Goal: Transaction & Acquisition: Purchase product/service

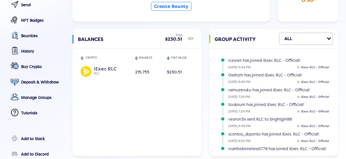
scroll to position [74, 0]
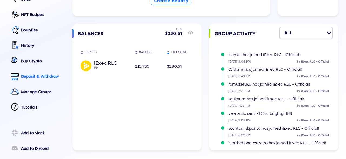
click at [47, 74] on div "Deposit & Withdraw" at bounding box center [43, 76] width 44 height 5
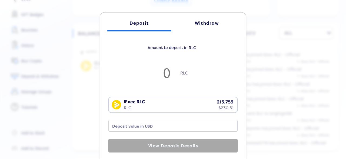
click at [196, 25] on div "Withdraw" at bounding box center [207, 23] width 54 height 5
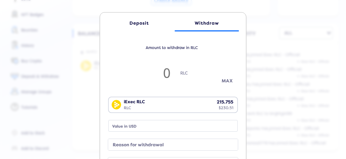
click at [224, 83] on button "MAX" at bounding box center [227, 80] width 27 height 9
type input "215.53889142857142"
type input "230.27"
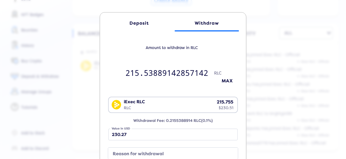
drag, startPoint x: 139, startPoint y: 75, endPoint x: 222, endPoint y: 75, distance: 82.4
click at [214, 75] on input "215.53889142857142" at bounding box center [166, 73] width 95 height 18
type input "215"
type input "229.7"
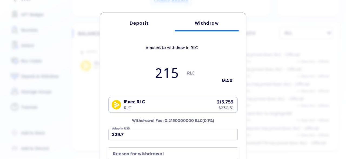
type input "215.5"
type input "230.23"
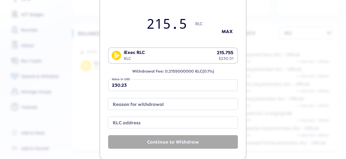
scroll to position [61, 0]
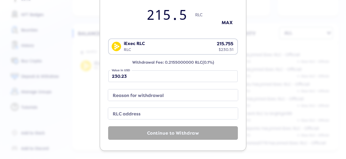
type input "215.5"
click at [132, 110] on label "RLC address" at bounding box center [168, 114] width 117 height 8
click at [132, 109] on input "RLC address" at bounding box center [173, 113] width 130 height 11
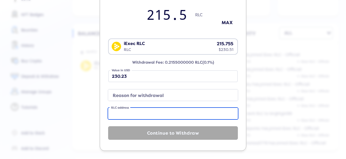
paste input "0xa6cb9bd91f2f1cf82c96005bb7c924fa37906007"
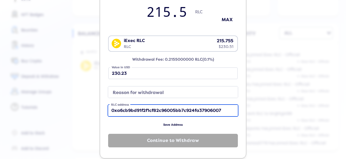
type input "0xa6cb9bd91f2f1cf82c96005bb7c924fa37906007"
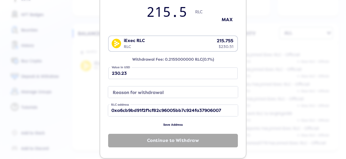
click at [138, 92] on label "Reason for withdrawal" at bounding box center [168, 93] width 117 height 8
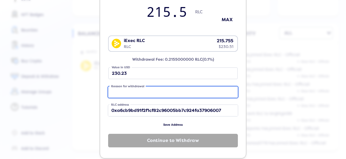
click at [138, 92] on input "Reason for withdrawal" at bounding box center [173, 91] width 130 height 11
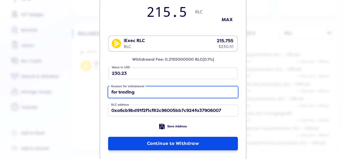
type input "for trading"
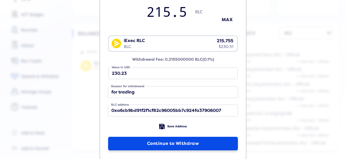
click at [186, 145] on button "Continue to Withdraw" at bounding box center [173, 143] width 130 height 14
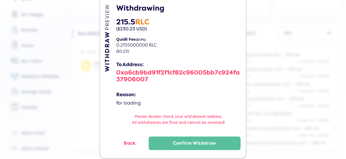
scroll to position [24, 0]
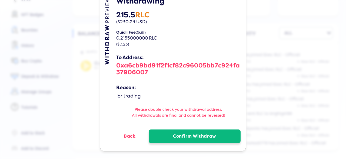
click at [178, 132] on button "Confirm Withdraw" at bounding box center [195, 136] width 92 height 14
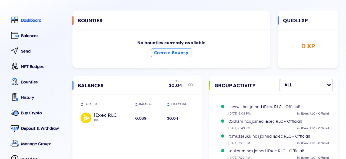
scroll to position [0, 0]
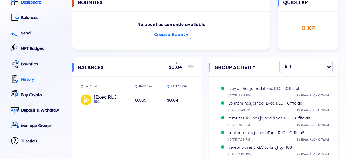
scroll to position [74, 0]
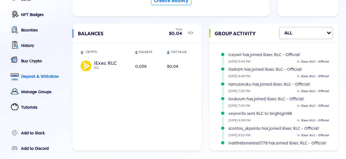
click at [37, 74] on div "Deposit & Withdraw" at bounding box center [43, 76] width 44 height 5
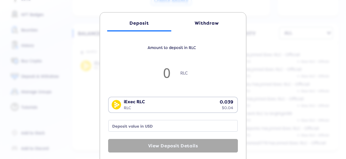
scroll to position [13, 0]
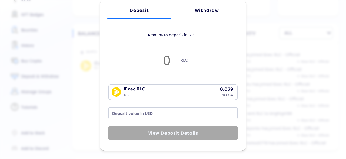
click at [194, 10] on div "Withdraw" at bounding box center [207, 10] width 54 height 5
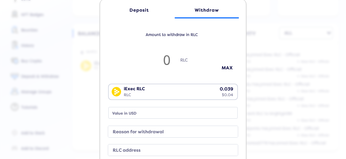
click at [276, 87] on div "Deposit Withdraw Amount to withdraw in RLC RLC MAX iExec RLC RLC 0.039 $0.04 Lo…" at bounding box center [173, 79] width 346 height 159
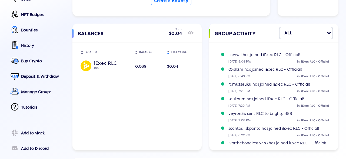
scroll to position [0, 0]
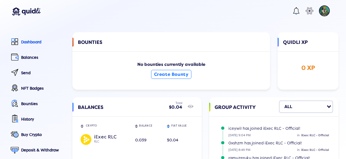
click at [323, 12] on img at bounding box center [324, 10] width 11 height 11
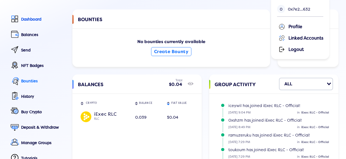
scroll to position [37, 0]
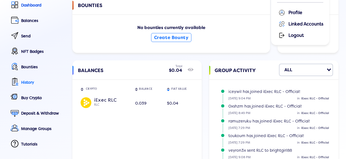
click at [33, 82] on div "History" at bounding box center [43, 82] width 44 height 5
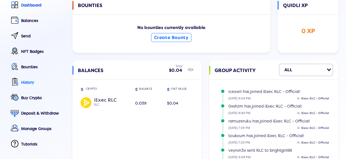
select select "50"
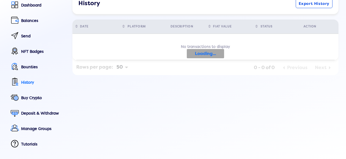
click at [32, 82] on div "History" at bounding box center [43, 82] width 44 height 5
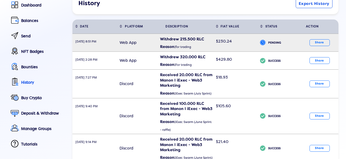
click at [264, 39] on icon "icon" at bounding box center [262, 43] width 5 height 8
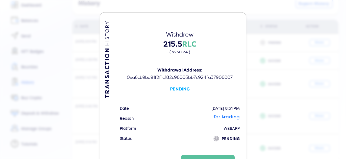
scroll to position [26, 0]
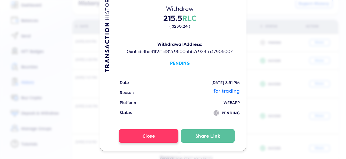
click at [152, 137] on button "Close" at bounding box center [148, 136] width 59 height 14
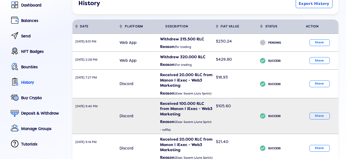
scroll to position [0, 0]
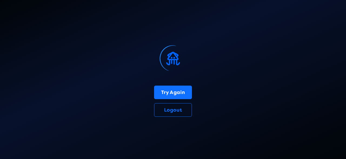
select select "50"
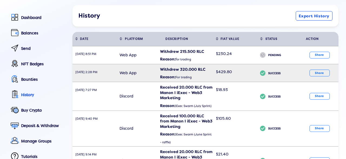
scroll to position [37, 0]
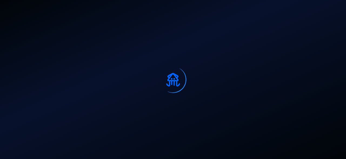
select select "50"
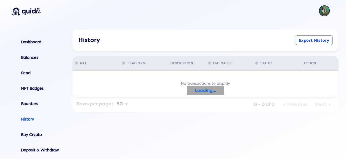
scroll to position [37, 0]
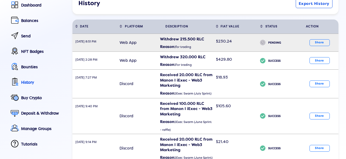
click at [311, 39] on td "Share" at bounding box center [318, 43] width 41 height 18
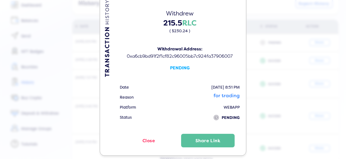
scroll to position [26, 0]
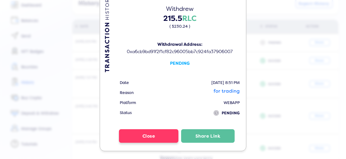
click at [154, 136] on button "Close" at bounding box center [148, 136] width 59 height 14
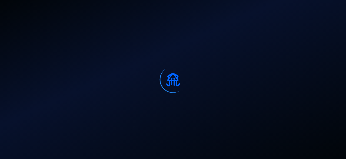
select select "50"
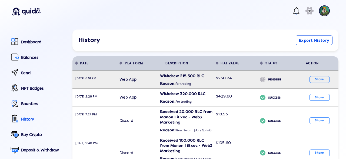
click at [266, 79] on span "icon PENDING" at bounding box center [279, 80] width 38 height 10
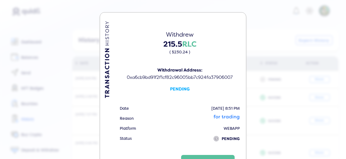
click at [179, 89] on div "PENDING" at bounding box center [180, 89] width 122 height 6
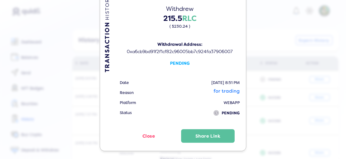
click at [188, 94] on tr "Reason for trading" at bounding box center [179, 93] width 121 height 10
click at [225, 93] on td "for trading" at bounding box center [226, 93] width 27 height 10
click at [277, 84] on div "TRANSACTION HISTORY Withdrew 215.5 RLC ( $230.24 ) Withdrawal Address: 0xa6cb9b…" at bounding box center [173, 79] width 346 height 159
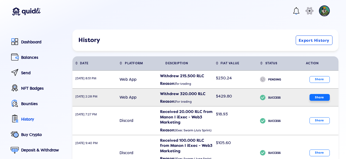
click at [314, 100] on button "Share" at bounding box center [319, 97] width 20 height 7
click at [269, 96] on b "SUCCESS" at bounding box center [283, 99] width 30 height 10
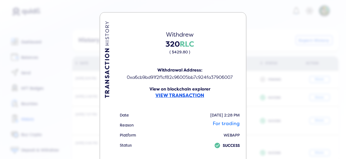
click at [188, 92] on span "VIEW TRANSACTION" at bounding box center [179, 95] width 49 height 6
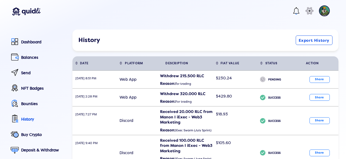
click at [271, 89] on div "TRANSACTION HISTORY Withdrew 320 RLC ( $429.80 ) Withdrawal Address: 0xa6cb9bd9…" at bounding box center [173, 76] width 346 height 159
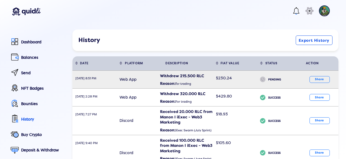
click at [274, 78] on b "PENDING" at bounding box center [283, 80] width 30 height 10
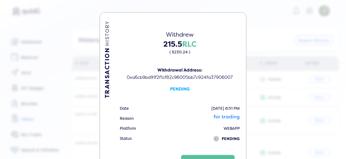
click at [182, 84] on div "Withdrawal Address: 0xa6cb9bd91f2f1cf82c96005bb7c924fa37906007 PENDING" at bounding box center [180, 79] width 122 height 25
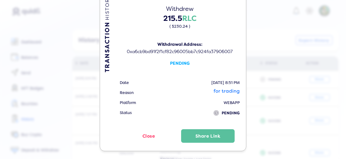
scroll to position [0, 0]
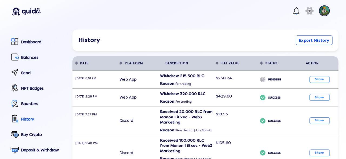
click at [259, 45] on div "TRANSACTION HISTORY Withdrew 215.5 RLC ( $230.24 ) Withdrawal Address: 0xa6cb9b…" at bounding box center [173, 76] width 346 height 159
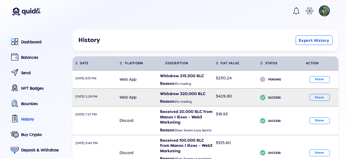
click at [264, 96] on icon "icon" at bounding box center [262, 98] width 5 height 8
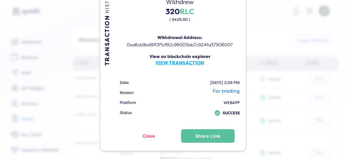
scroll to position [32, 0]
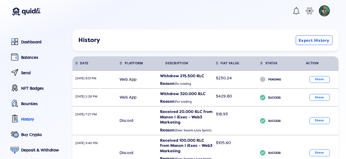
click at [284, 85] on div "TRANSACTION HISTORY Withdrew 320 RLC ( $429.80 ) Withdrawal Address: 0xa6cb9bd9…" at bounding box center [173, 76] width 346 height 159
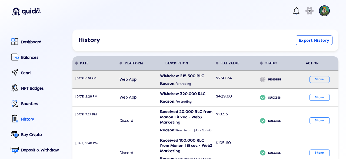
click at [275, 82] on b "PENDING" at bounding box center [283, 80] width 30 height 10
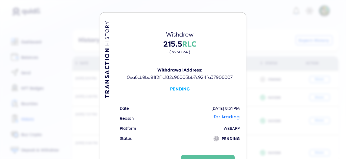
click at [282, 78] on div "TRANSACTION HISTORY Withdrew 215.5 RLC ( $230.24 ) Withdrawal Address: 0xa6cb9b…" at bounding box center [173, 79] width 346 height 159
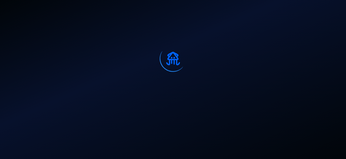
select select "50"
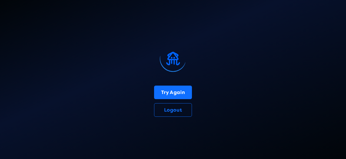
select select "50"
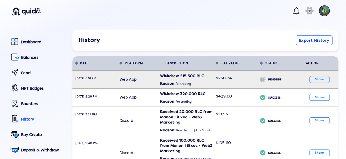
click at [230, 79] on span "$230.24" at bounding box center [224, 77] width 16 height 5
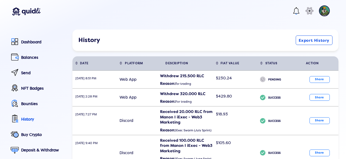
scroll to position [26, 0]
click at [264, 88] on div "TRANSACTION HISTORY Withdrew 215.5 RLC ( $230.24 ) Withdrawal Address: 0xa6cb9b…" at bounding box center [173, 76] width 346 height 159
click at [31, 42] on div "Dashboard" at bounding box center [43, 42] width 44 height 5
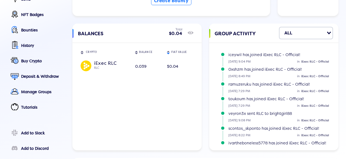
scroll to position [110, 0]
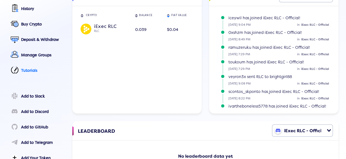
click at [35, 72] on div "Tutorials" at bounding box center [43, 70] width 44 height 5
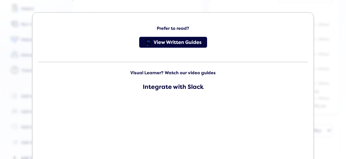
click at [174, 44] on span "View Written Guides" at bounding box center [178, 42] width 48 height 11
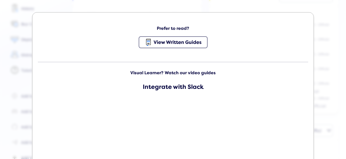
click at [328, 50] on div "Prefer to read? View Written Guides Visual Learner? Watch our video guides Inte…" at bounding box center [173, 79] width 346 height 159
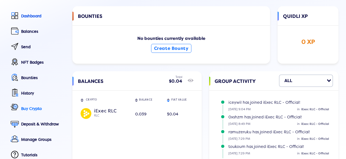
scroll to position [0, 0]
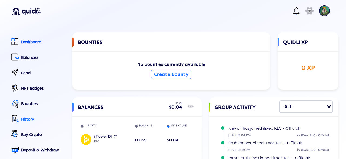
click at [29, 119] on div "History" at bounding box center [43, 119] width 44 height 5
select select "50"
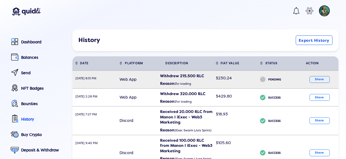
click at [221, 83] on td "$230.24" at bounding box center [235, 79] width 44 height 18
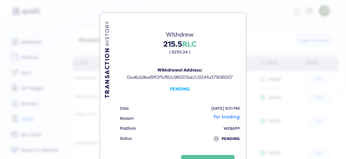
click at [249, 95] on div "TRANSACTION HISTORY Withdrew 215.5 RLC ( $230.24 ) Withdrawal Address: 0xa6cb9b…" at bounding box center [173, 79] width 346 height 159
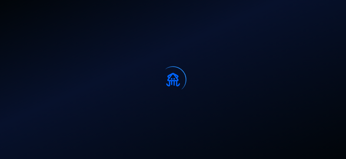
select select "50"
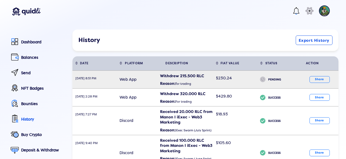
click at [190, 78] on div "Withdrew 215.500 RLC" at bounding box center [186, 75] width 53 height 5
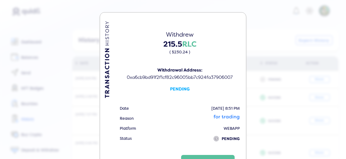
click at [174, 89] on div "PENDING" at bounding box center [180, 89] width 122 height 6
click at [261, 51] on div "TRANSACTION HISTORY Withdrew 215.5 RLC ( $230.24 ) Withdrawal Address: 0xa6cb9b…" at bounding box center [173, 79] width 346 height 159
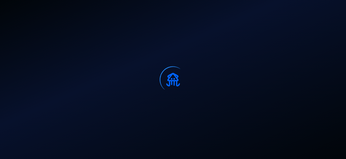
select select "50"
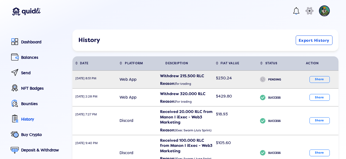
click at [282, 86] on td "icon PENDING" at bounding box center [277, 79] width 41 height 18
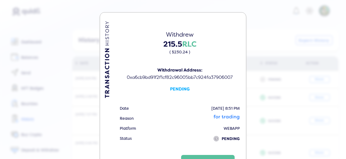
click at [295, 74] on div "TRANSACTION HISTORY Withdrew 215.5 RLC ( $230.24 ) Withdrawal Address: 0xa6cb9b…" at bounding box center [173, 79] width 346 height 159
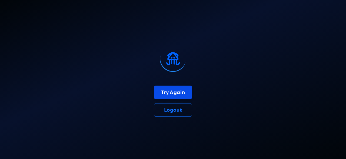
select select "50"
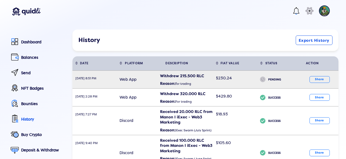
click at [221, 82] on div "$230.24" at bounding box center [235, 77] width 39 height 9
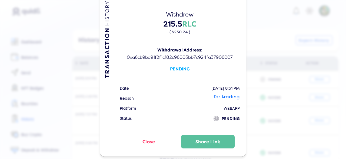
scroll to position [26, 0]
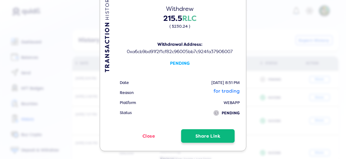
click at [224, 136] on button "Share Link" at bounding box center [208, 136] width 54 height 14
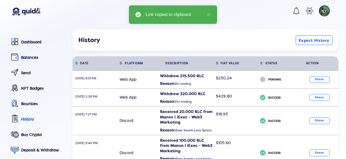
click at [262, 82] on div "TRANSACTION HISTORY Withdrew 215.5 RLC ( $230.24 ) Withdrawal Address: 0xa6cb9b…" at bounding box center [173, 76] width 346 height 159
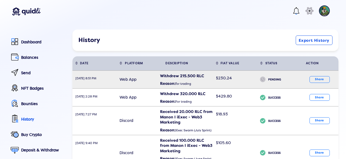
click at [229, 83] on div "$230.24" at bounding box center [235, 77] width 39 height 9
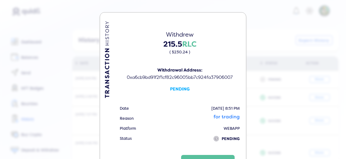
click at [241, 81] on div "TRANSACTION HISTORY Withdrew 215.5 RLC ( $230.24 ) Withdrawal Address: 0xa6cb9b…" at bounding box center [173, 94] width 146 height 164
click at [245, 25] on div "TRANSACTION HISTORY Withdrew 215.5 RLC ( $230.24 ) Withdrawal Address: 0xa6cb9b…" at bounding box center [173, 94] width 146 height 164
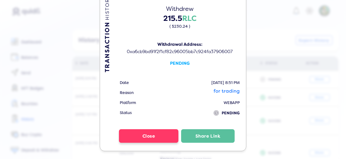
click at [142, 134] on button "Close" at bounding box center [148, 136] width 59 height 14
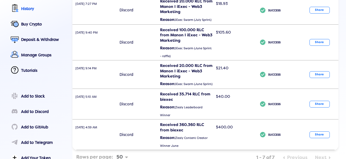
scroll to position [0, 0]
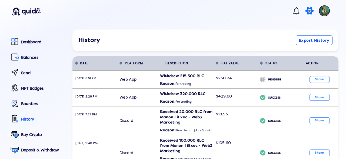
click at [309, 8] on icon at bounding box center [309, 10] width 11 height 11
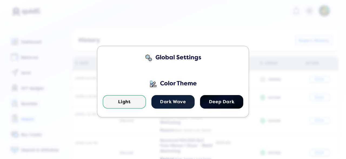
click at [246, 40] on div "Global Settings Color Theme Light Dark Wave Deep Dark" at bounding box center [173, 79] width 346 height 159
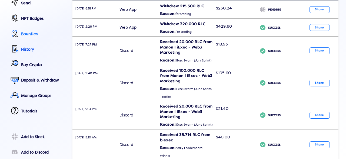
scroll to position [74, 0]
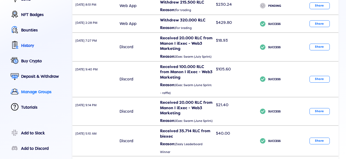
click at [38, 92] on div "Manage Groups" at bounding box center [43, 91] width 44 height 5
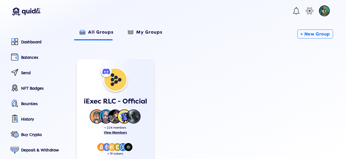
scroll to position [37, 0]
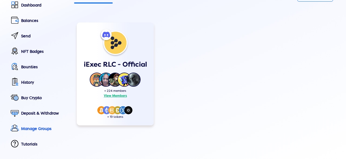
click at [117, 96] on div "View Members" at bounding box center [115, 96] width 66 height 4
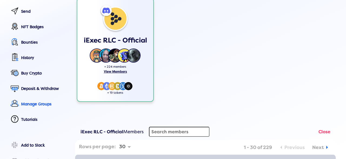
scroll to position [0, 0]
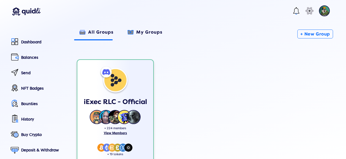
click at [147, 38] on span "My Groups" at bounding box center [149, 33] width 26 height 9
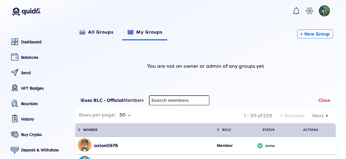
click at [104, 36] on span "All Groups" at bounding box center [100, 33] width 25 height 9
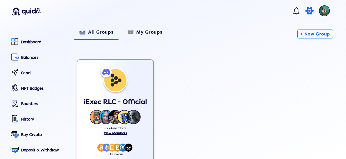
click at [309, 13] on icon at bounding box center [309, 10] width 11 height 11
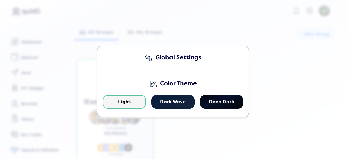
click at [283, 79] on div "Global Settings Color Theme Light Dark Wave Deep Dark" at bounding box center [173, 79] width 346 height 159
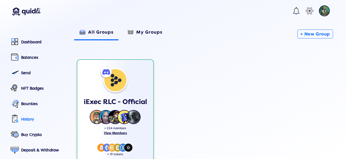
click at [25, 118] on div "History" at bounding box center [43, 119] width 44 height 5
select select "50"
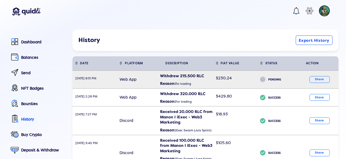
click at [230, 86] on td "$230.24" at bounding box center [235, 79] width 44 height 18
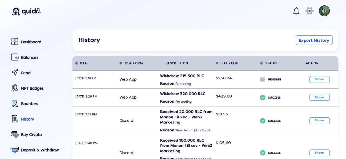
click at [289, 85] on div "TRANSACTION HISTORY Withdrew 215.5 RLC ( $230.24 ) Withdrawal Address: 0xa6cb9b…" at bounding box center [173, 76] width 346 height 159
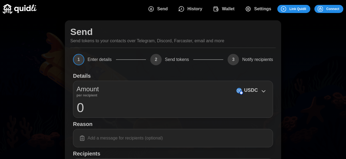
click at [248, 10] on icon "dots" at bounding box center [248, 9] width 6 height 6
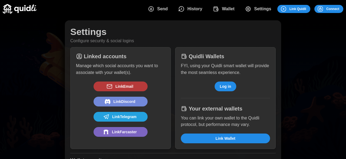
click at [8, 9] on img at bounding box center [20, 8] width 34 height 9
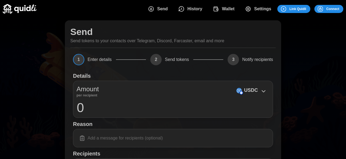
click at [8, 9] on img at bounding box center [20, 8] width 34 height 9
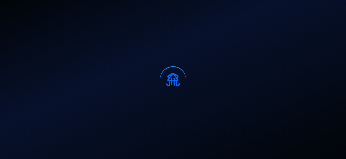
select select "50"
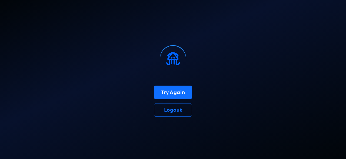
select select "50"
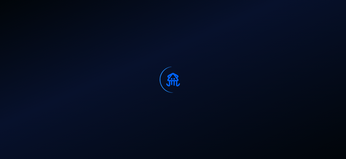
select select "50"
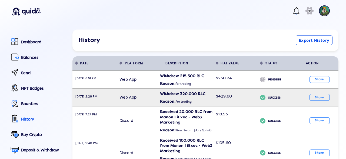
click at [93, 97] on span "[DATE] 2:28 PM" at bounding box center [86, 97] width 22 height 4
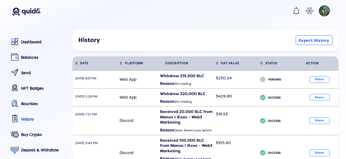
click at [276, 74] on div "TRANSACTION HISTORY Withdrew 320 RLC ( $429.80 ) Withdrawal Address: 0xa6cb9bd9…" at bounding box center [173, 76] width 346 height 159
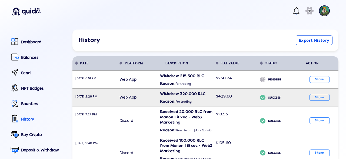
click at [194, 101] on div "Reason: For trading" at bounding box center [186, 101] width 53 height 10
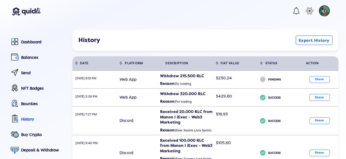
click at [283, 111] on div "TRANSACTION HISTORY Withdrew 320 RLC ( $429.80 ) Withdrawal Address: 0xa6cb9bd9…" at bounding box center [173, 76] width 346 height 159
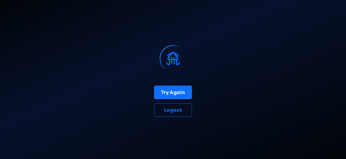
select select "50"
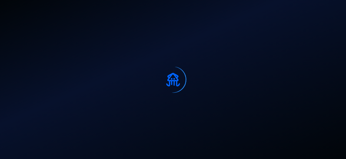
select select "50"
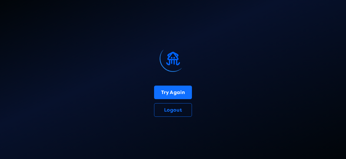
select select "50"
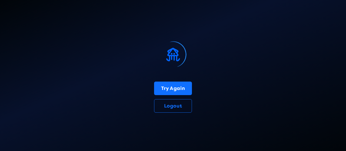
select select "50"
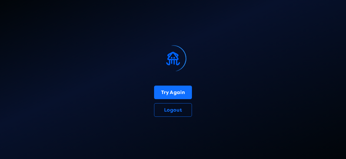
select select "50"
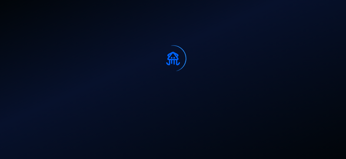
select select "50"
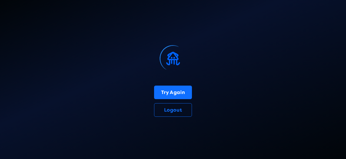
select select "50"
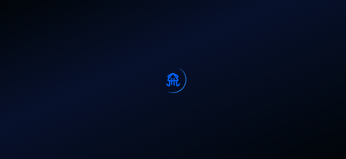
select select "50"
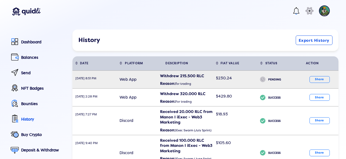
click at [220, 78] on span "$230.24" at bounding box center [224, 77] width 16 height 5
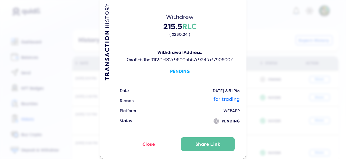
scroll to position [26, 0]
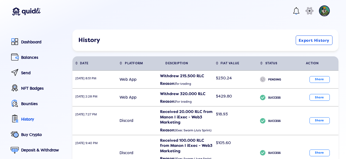
click at [256, 87] on div "TRANSACTION HISTORY Withdrew 215.5 RLC ( $230.24 ) Withdrawal Address: 0xa6cb9b…" at bounding box center [173, 76] width 346 height 159
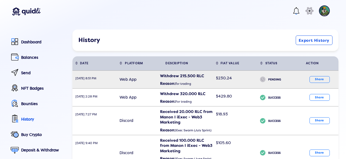
drag, startPoint x: 158, startPoint y: 75, endPoint x: 178, endPoint y: 75, distance: 20.3
click at [178, 75] on td "Withdrew 215.500 RLC Reason: for trading" at bounding box center [184, 79] width 55 height 18
copy tr
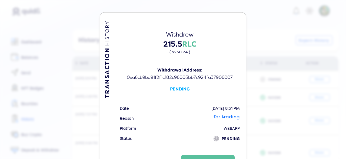
click at [175, 33] on div "Withdrew" at bounding box center [180, 35] width 122 height 8
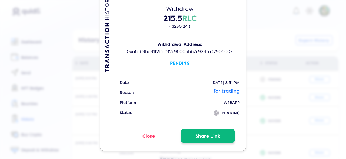
click at [200, 141] on button "Share Link" at bounding box center [208, 136] width 54 height 14
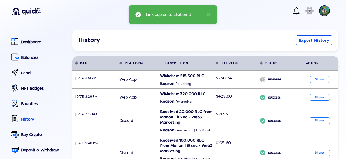
click at [257, 33] on div "TRANSACTION HISTORY Withdrew 215.5 RLC ( $230.24 ) Withdrawal Address: 0xa6cb9b…" at bounding box center [173, 76] width 346 height 159
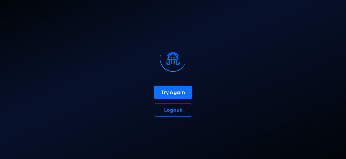
select select "50"
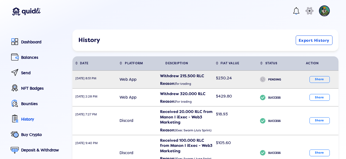
click at [231, 84] on td "$230.24" at bounding box center [235, 79] width 44 height 18
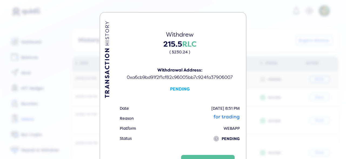
scroll to position [26, 0]
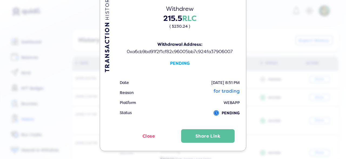
click at [214, 112] on icon at bounding box center [216, 112] width 5 height 5
click at [216, 113] on icon at bounding box center [216, 112] width 5 height 5
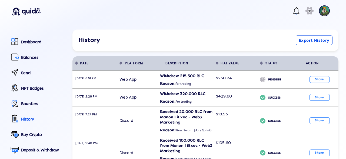
click at [277, 101] on div "TRANSACTION HISTORY Withdrew 215.5 RLC ( $230.24 ) Withdrawal Address: 0xa6cb9b…" at bounding box center [173, 76] width 346 height 159
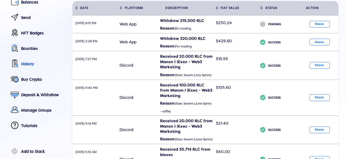
scroll to position [31, 0]
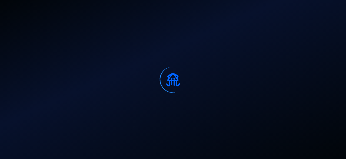
select select "50"
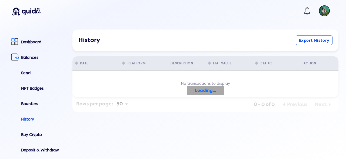
scroll to position [31, 0]
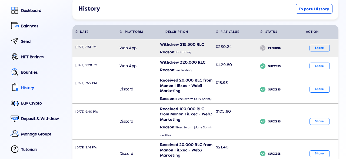
click at [210, 44] on div "Withdrew 215.500 RLC" at bounding box center [186, 44] width 53 height 5
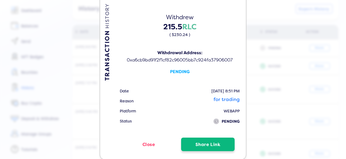
scroll to position [26, 0]
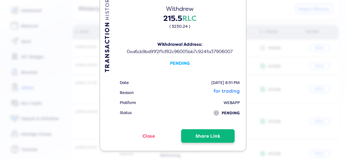
click at [208, 135] on button "Share Link" at bounding box center [208, 136] width 54 height 14
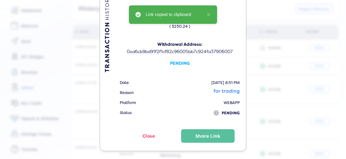
scroll to position [0, 0]
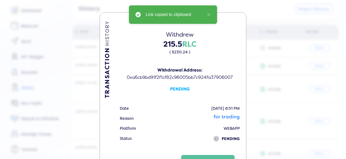
click at [269, 59] on div "TRANSACTION HISTORY Withdrew 215.5 RLC ( $230.24 ) Withdrawal Address: 0xa6cb9b…" at bounding box center [173, 79] width 346 height 159
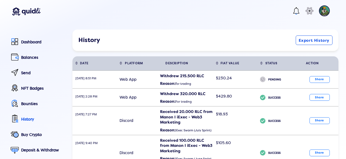
click at [325, 16] on div at bounding box center [326, 14] width 14 height 27
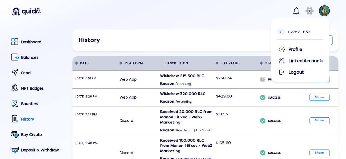
click at [325, 15] on img at bounding box center [324, 10] width 11 height 11
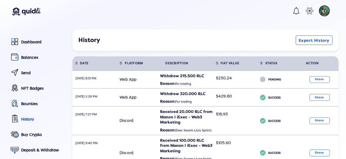
click at [325, 15] on img at bounding box center [324, 10] width 11 height 11
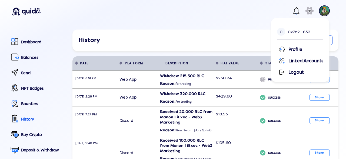
click at [300, 50] on div "Profile" at bounding box center [300, 49] width 45 height 8
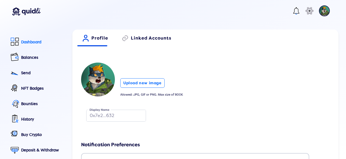
click at [20, 40] on div at bounding box center [14, 41] width 11 height 10
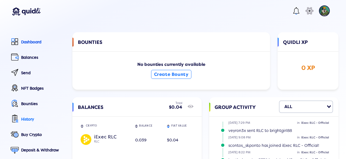
click at [31, 121] on div "History" at bounding box center [43, 119] width 44 height 5
select select "50"
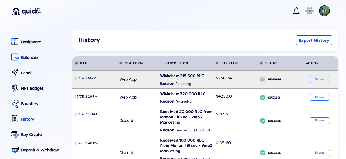
click at [219, 85] on td "$230.24" at bounding box center [235, 79] width 44 height 18
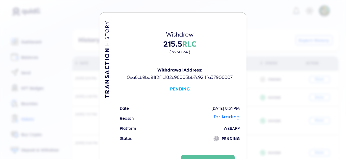
click at [267, 85] on div "TRANSACTION HISTORY Withdrew 215.5 RLC ( $230.24 ) Withdrawal Address: 0xa6cb9b…" at bounding box center [173, 79] width 346 height 159
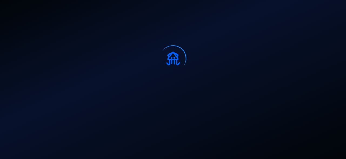
select select "50"
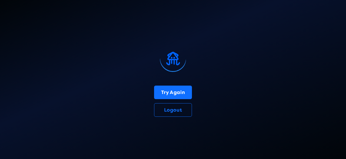
select select "50"
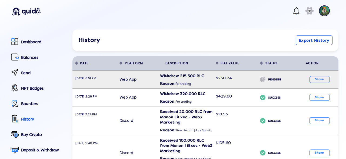
click at [145, 84] on div "Web App" at bounding box center [138, 79] width 38 height 9
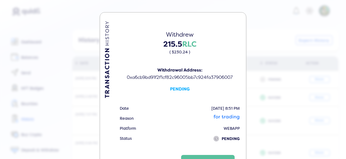
scroll to position [26, 0]
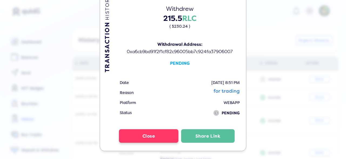
click at [149, 136] on button "Close" at bounding box center [148, 136] width 59 height 14
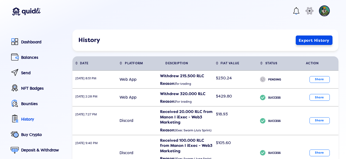
click at [306, 42] on button "Export History" at bounding box center [314, 39] width 37 height 9
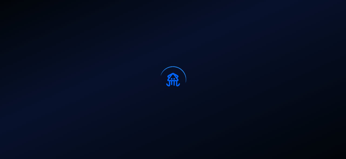
select select "50"
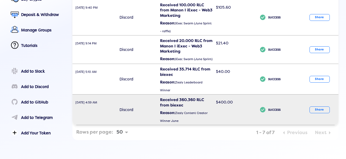
scroll to position [0, 0]
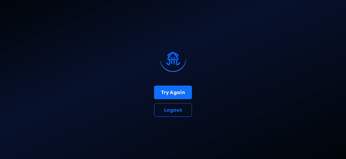
select select "50"
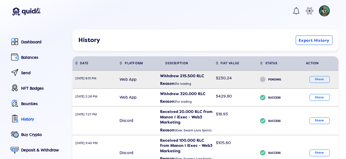
click at [192, 75] on div "Withdrew 215.500 RLC" at bounding box center [186, 75] width 53 height 5
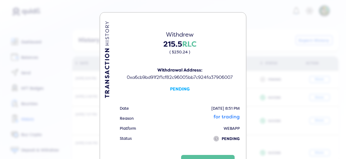
click at [280, 83] on div "TRANSACTION HISTORY Withdrew 215.5 RLC ( $230.24 ) Withdrawal Address: 0xa6cb9b…" at bounding box center [173, 79] width 346 height 159
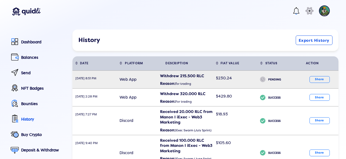
click at [253, 82] on div "$230.24" at bounding box center [235, 77] width 39 height 9
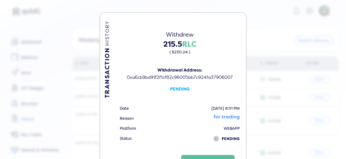
click at [262, 80] on div "TRANSACTION HISTORY Withdrew 215.5 RLC ( $230.24 ) Withdrawal Address: 0xa6cb9b…" at bounding box center [173, 79] width 346 height 159
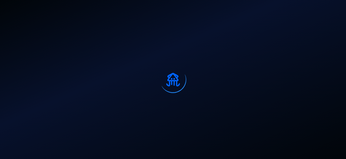
select select "50"
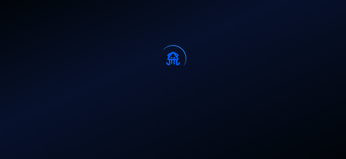
select select "50"
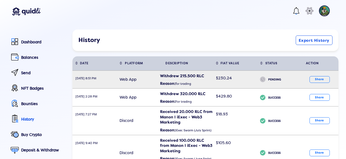
click at [165, 77] on div "Withdrew 215.500 RLC" at bounding box center [186, 75] width 53 height 5
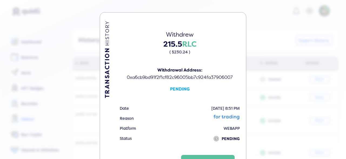
click at [242, 80] on div "TRANSACTION HISTORY Withdrew 215.5 RLC ( $230.24 ) Withdrawal Address: 0xa6cb9b…" at bounding box center [173, 94] width 146 height 164
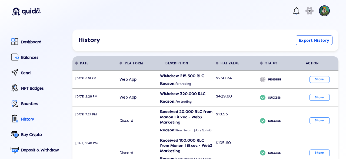
click at [256, 41] on div "TRANSACTION HISTORY Withdrew 215.5 RLC ( $230.24 ) Withdrawal Address: 0xa6cb9b…" at bounding box center [173, 76] width 346 height 159
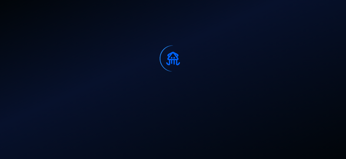
select select "50"
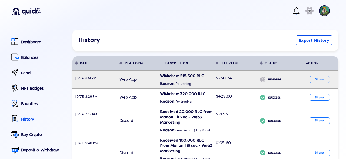
click at [165, 72] on td "Withdrew 215.500 RLC Reason: for trading" at bounding box center [184, 79] width 55 height 18
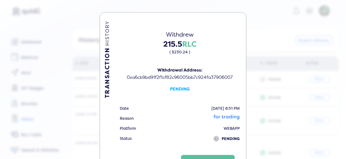
click at [249, 72] on div "TRANSACTION HISTORY Withdrew 215.5 RLC ( $230.24 ) Withdrawal Address: 0xa6cb9b…" at bounding box center [173, 79] width 346 height 159
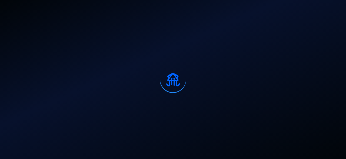
select select "50"
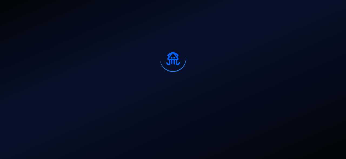
select select "50"
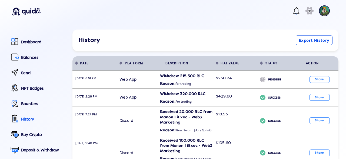
click at [213, 70] on button "Sort table by FIAT VALUE in descending order" at bounding box center [235, 63] width 44 height 14
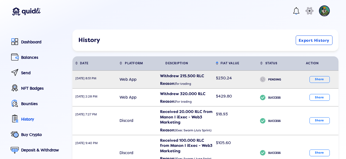
click at [209, 78] on div "Withdrew 215.500 RLC" at bounding box center [186, 75] width 53 height 5
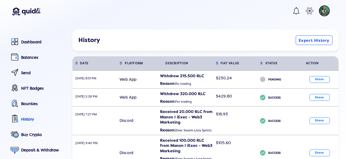
click at [277, 105] on div "TRANSACTION HISTORY Withdrew 215.5 RLC ( $230.24 ) Withdrawal Address: 0xa6cb9b…" at bounding box center [173, 76] width 346 height 159
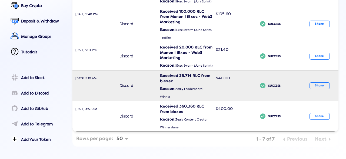
scroll to position [142, 0]
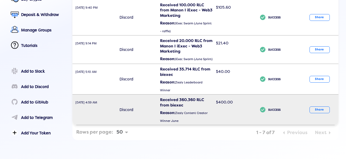
click at [187, 100] on div "Received 360.360 RLC from biexec" at bounding box center [186, 102] width 53 height 11
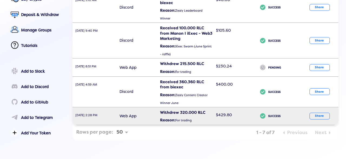
click at [164, 118] on b "Reason:" at bounding box center [167, 119] width 15 height 5
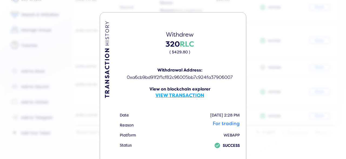
click at [276, 117] on div "TRANSACTION HISTORY Withdrew 320 RLC ( $429.80 ) Withdrawal Address: 0xa6cb9bd9…" at bounding box center [173, 79] width 346 height 159
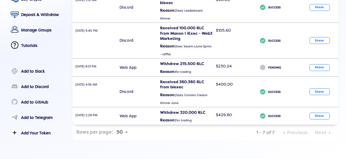
click at [115, 129] on select "25 50 100 All" at bounding box center [122, 131] width 14 height 5
click at [126, 131] on select "25 50 100 All" at bounding box center [122, 131] width 14 height 5
click at [115, 129] on select "25 50 100 All" at bounding box center [122, 131] width 14 height 5
select select "25"
click option "25" at bounding box center [0, 0] width 0 height 0
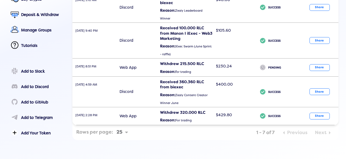
click at [115, 129] on select "25 50 100 All" at bounding box center [122, 131] width 14 height 5
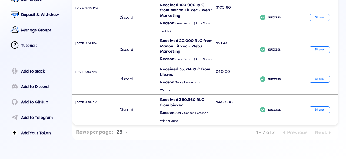
click at [289, 73] on td "icon SUCCESS" at bounding box center [277, 79] width 41 height 31
click at [331, 103] on div "TRANSACTION HISTORY You received 35.7142857 RLC ( $40.00 ) from blair.maclennan…" at bounding box center [173, 76] width 346 height 159
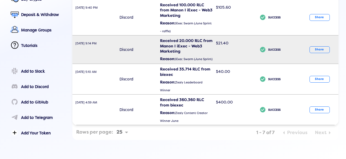
scroll to position [0, 0]
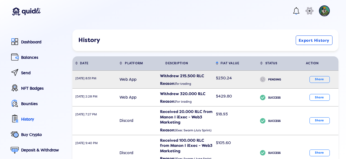
click at [233, 82] on div "$230.24" at bounding box center [235, 77] width 39 height 9
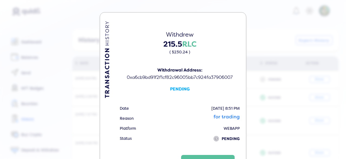
click at [260, 86] on div "TRANSACTION HISTORY Withdrew 215.5 RLC ( $230.24 ) Withdrawal Address: 0xa6cb9b…" at bounding box center [173, 79] width 346 height 159
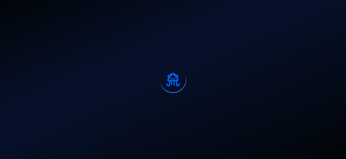
select select "50"
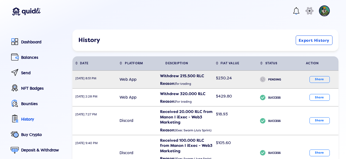
click at [159, 86] on td "Withdrew 215.500 RLC Reason: for trading" at bounding box center [184, 79] width 55 height 18
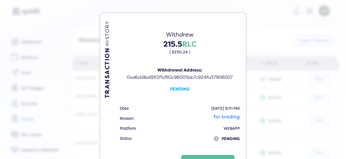
click at [253, 77] on div "TRANSACTION HISTORY Withdrew 215.5 RLC ( $230.24 ) Withdrawal Address: 0xa6cb9b…" at bounding box center [173, 79] width 346 height 159
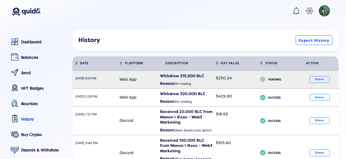
click at [186, 79] on div "Reason: for trading" at bounding box center [186, 83] width 53 height 10
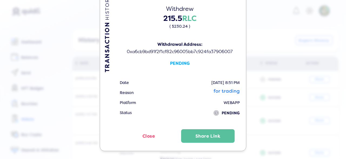
scroll to position [26, 0]
click at [266, 44] on div "TRANSACTION HISTORY Withdrew 215.5 RLC ( $230.24 ) Withdrawal Address: 0xa6cb9b…" at bounding box center [173, 79] width 346 height 159
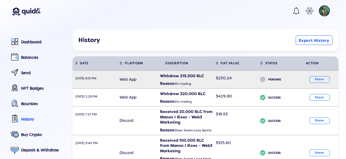
click at [138, 81] on div "Web App" at bounding box center [138, 79] width 38 height 9
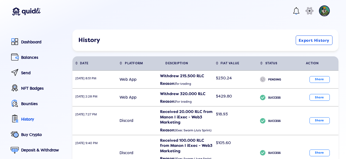
click at [277, 95] on div "TRANSACTION HISTORY Withdrew 215.5 RLC ( $230.24 ) Withdrawal Address: 0xa6cb9b…" at bounding box center [173, 76] width 346 height 159
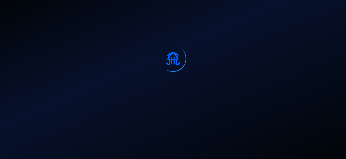
select select "50"
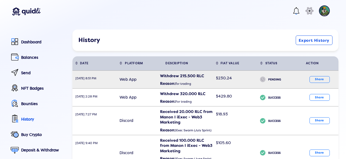
click at [204, 75] on div "Withdrew 215.500 RLC" at bounding box center [186, 75] width 53 height 5
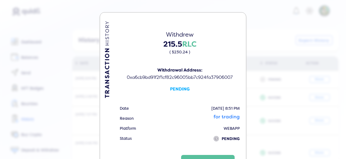
click at [244, 44] on div "TRANSACTION HISTORY Withdrew 215.5 RLC ( $230.24 ) Withdrawal Address: 0xa6cb9b…" at bounding box center [173, 94] width 146 height 164
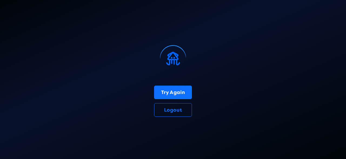
select select "50"
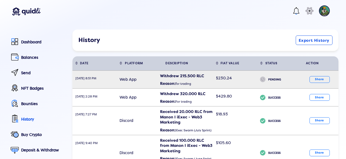
click at [227, 79] on span "$230.24" at bounding box center [224, 77] width 16 height 5
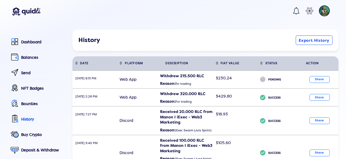
click at [268, 88] on div "TRANSACTION HISTORY Withdrew 215.5 RLC ( $230.24 ) Withdrawal Address: 0xa6cb9b…" at bounding box center [173, 76] width 346 height 159
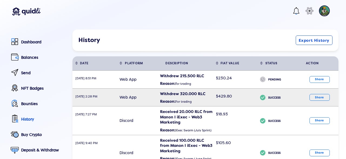
click at [239, 99] on div "$429.80" at bounding box center [235, 95] width 39 height 9
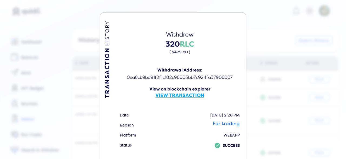
click at [290, 59] on div "TRANSACTION HISTORY Withdrew 320 RLC ( $429.80 ) Withdrawal Address: 0xa6cb9bd9…" at bounding box center [173, 79] width 346 height 159
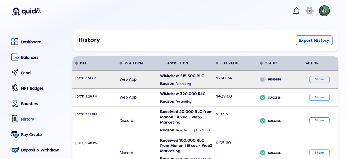
click at [210, 76] on div "Withdrew 215.500 RLC" at bounding box center [186, 75] width 53 height 5
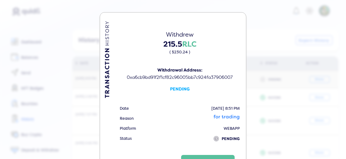
click at [210, 76] on div "0xa6cb9bd91f2f1cf82c96005bb7c924fa37906007" at bounding box center [180, 77] width 122 height 6
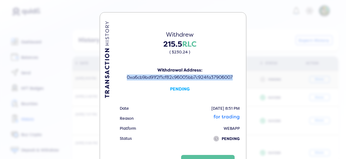
click at [210, 76] on div "0xa6cb9bd91f2f1cf82c96005bb7c924fa37906007" at bounding box center [180, 77] width 122 height 6
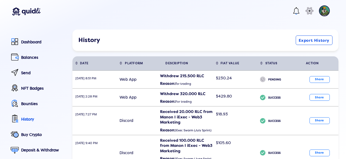
click at [267, 77] on div "TRANSACTION HISTORY Withdrew 215.5 RLC ( $230.24 ) Withdrawal Address: 0xa6cb9b…" at bounding box center [173, 76] width 346 height 159
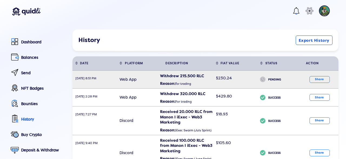
click at [181, 76] on div "Withdrew 215.500 RLC" at bounding box center [186, 75] width 53 height 5
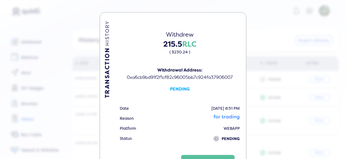
click at [86, 16] on div "TRANSACTION HISTORY Withdrew 215.5 RLC ( $230.24 ) Withdrawal Address: 0xa6cb9b…" at bounding box center [173, 79] width 346 height 159
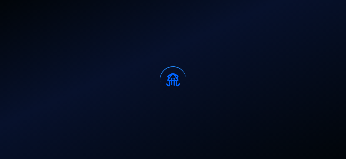
select select "50"
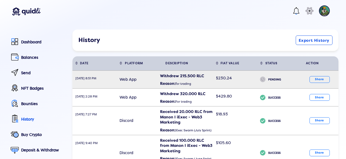
click at [220, 71] on td "$230.24" at bounding box center [235, 79] width 44 height 18
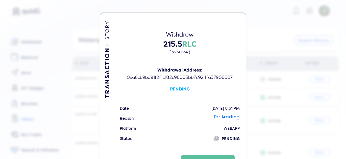
click at [278, 81] on div "TRANSACTION HISTORY Withdrew 215.5 RLC ( $230.24 ) Withdrawal Address: 0xa6cb9b…" at bounding box center [173, 79] width 346 height 159
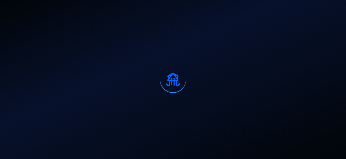
select select "50"
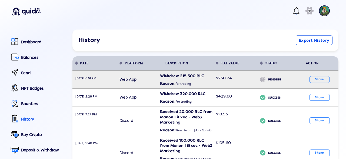
click at [220, 80] on span "$230.24" at bounding box center [224, 77] width 16 height 5
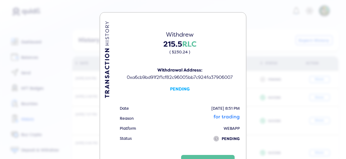
click at [282, 56] on div "TRANSACTION HISTORY Withdrew 215.5 RLC ( $230.24 ) Withdrawal Address: 0xa6cb9b…" at bounding box center [173, 79] width 346 height 159
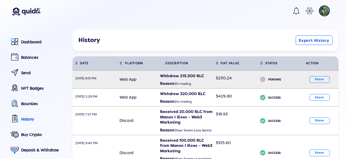
click at [219, 84] on td "$230.24" at bounding box center [235, 79] width 44 height 18
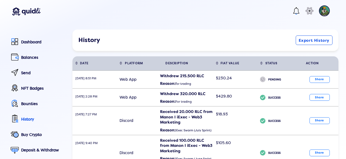
click at [277, 81] on div "TRANSACTION HISTORY Withdrew 215.5 RLC ( $230.24 ) Withdrawal Address: 0xa6cb9b…" at bounding box center [173, 76] width 346 height 159
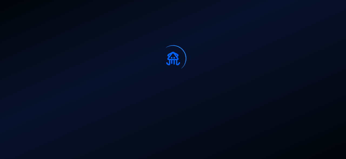
select select "50"
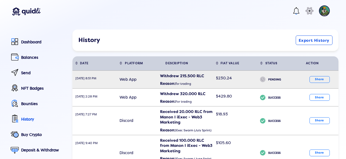
click at [235, 82] on div "$230.24" at bounding box center [235, 77] width 39 height 9
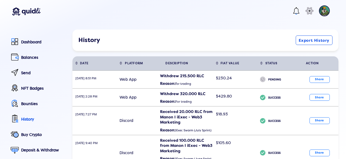
click at [269, 71] on div "TRANSACTION HISTORY Withdrew 215.5 RLC ( $230.24 ) Withdrawal Address: 0xa6cb9b…" at bounding box center [173, 76] width 346 height 159
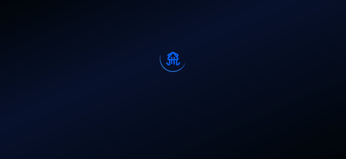
select select "50"
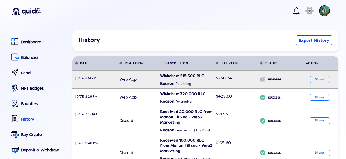
click at [207, 72] on td "Withdrew 215.500 RLC Reason: for trading" at bounding box center [184, 79] width 55 height 18
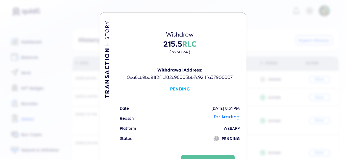
click at [182, 87] on div "PENDING" at bounding box center [180, 89] width 122 height 6
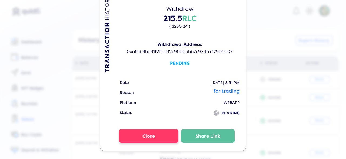
click at [150, 134] on button "Close" at bounding box center [148, 136] width 59 height 14
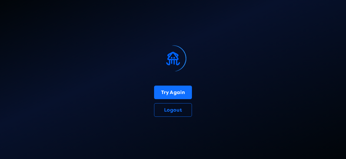
select select "50"
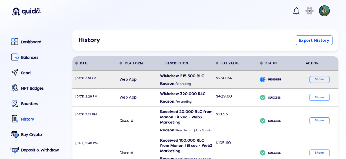
click at [265, 78] on icon "icon" at bounding box center [262, 79] width 5 height 8
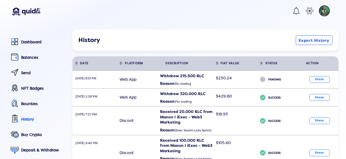
click at [269, 92] on div "TRANSACTION HISTORY Withdrew 215.5 RLC ( $230.24 ) Withdrawal Address: 0xa6cb9b…" at bounding box center [173, 76] width 346 height 159
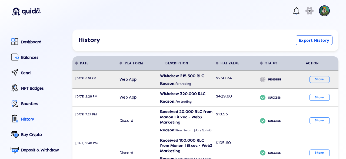
click at [185, 79] on div "Reason: for trading" at bounding box center [186, 83] width 53 height 10
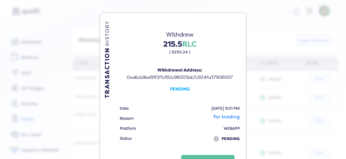
click at [252, 60] on div "TRANSACTION HISTORY Withdrew 215.5 RLC ( $230.24 ) Withdrawal Address: 0xa6cb9b…" at bounding box center [173, 79] width 346 height 159
